Goal: Find specific page/section: Find specific page/section

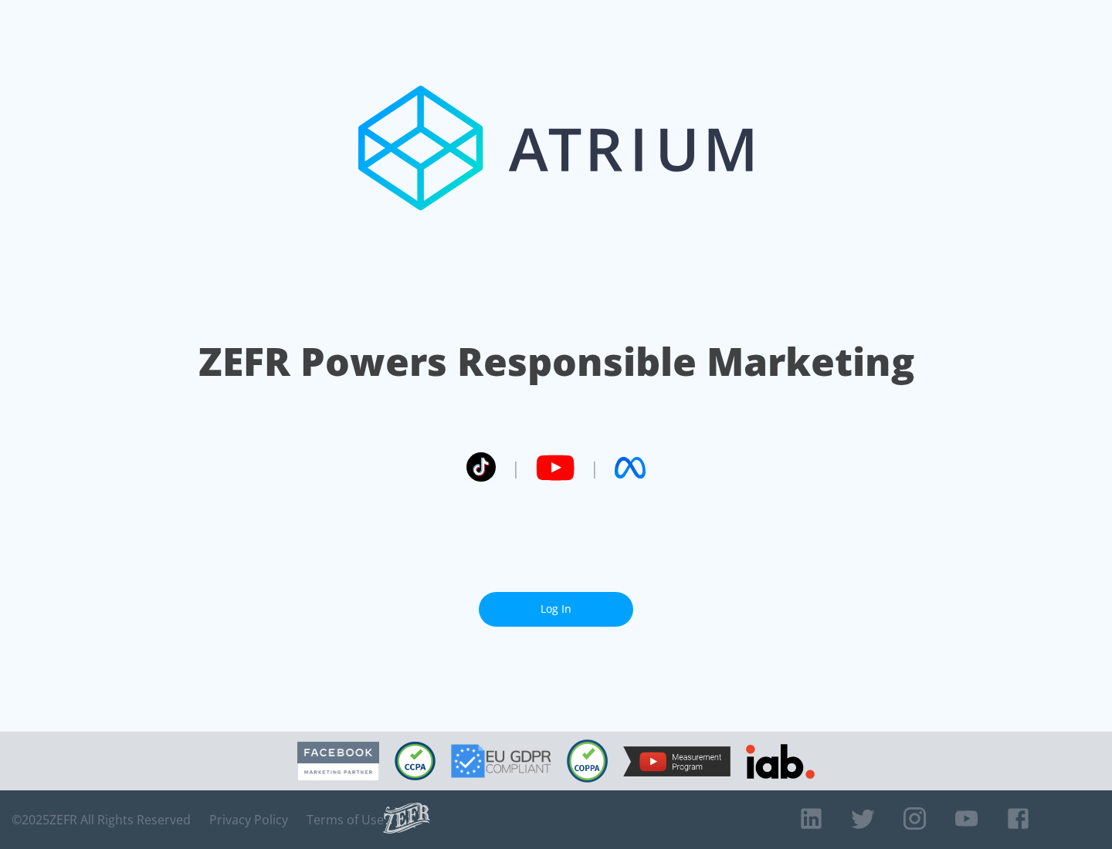
click at [556, 609] on link "Log In" at bounding box center [556, 609] width 154 height 35
